Goal: Transaction & Acquisition: Purchase product/service

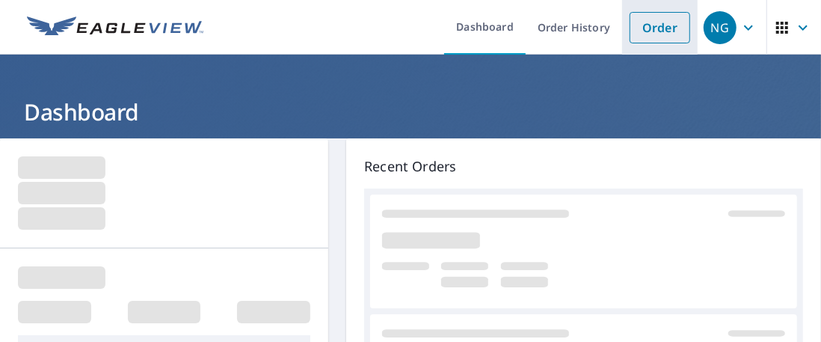
click at [647, 33] on link "Order" at bounding box center [659, 27] width 61 height 31
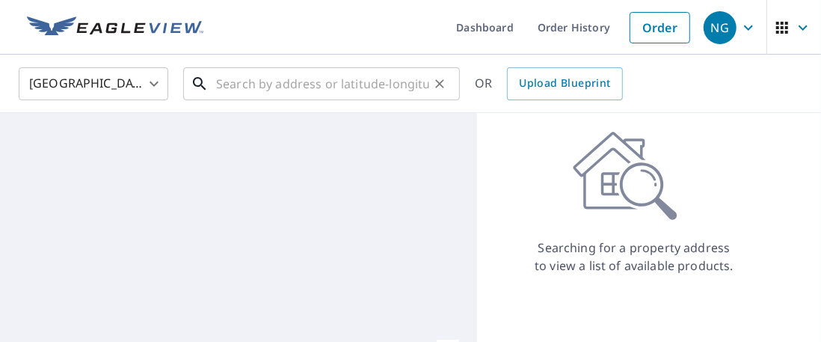
click at [227, 84] on input "text" at bounding box center [322, 84] width 213 height 42
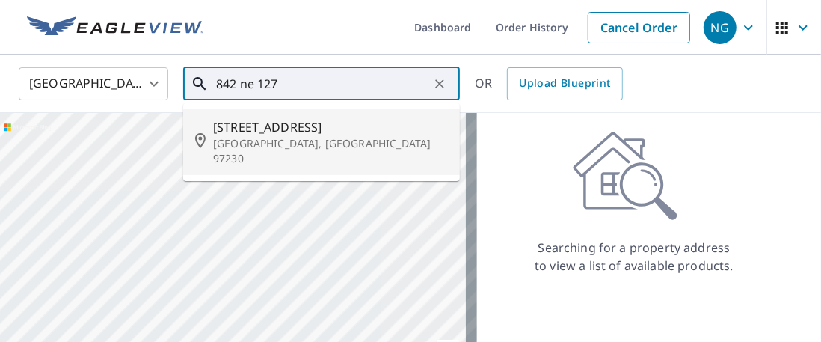
click at [243, 129] on span "[STREET_ADDRESS]" at bounding box center [330, 127] width 235 height 18
type input "[STREET_ADDRESS]"
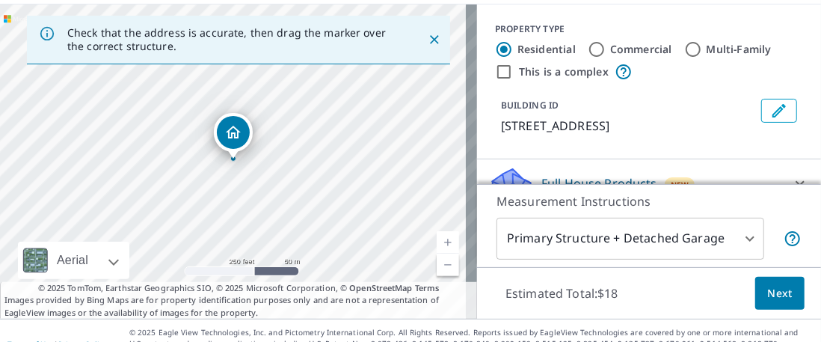
scroll to position [134, 0]
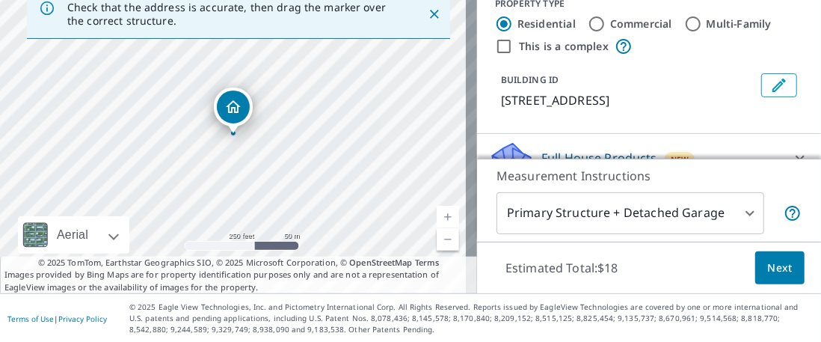
click at [775, 271] on span "Next" at bounding box center [779, 268] width 25 height 19
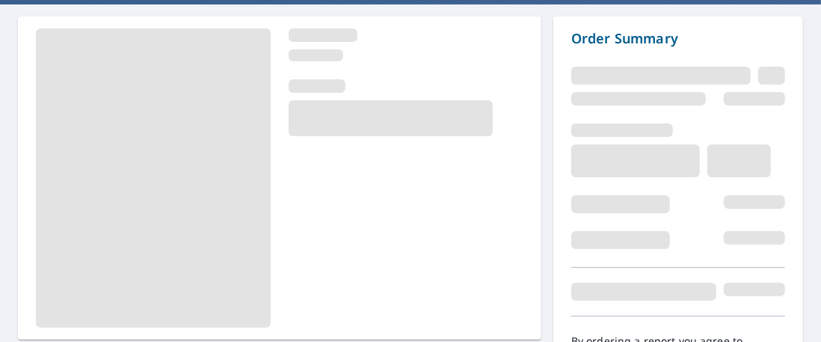
scroll to position [218, 0]
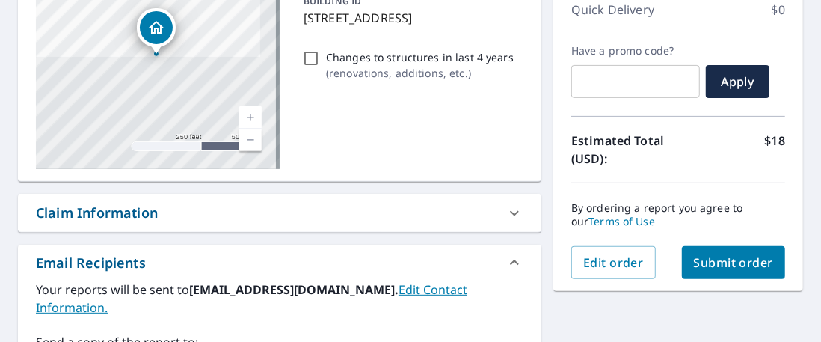
click at [727, 267] on span "Submit order" at bounding box center [734, 262] width 80 height 16
